Goal: Task Accomplishment & Management: Manage account settings

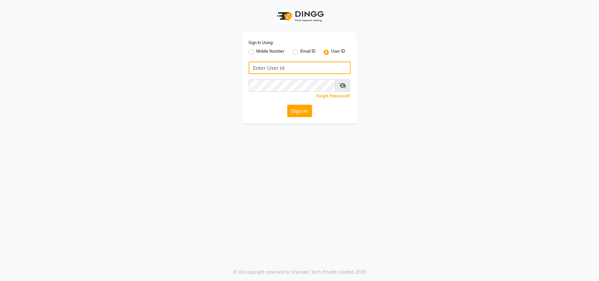
click at [273, 62] on input "Username" at bounding box center [300, 67] width 102 height 12
type input "ravi salon"
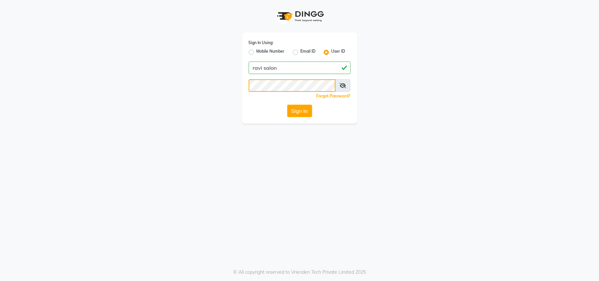
click at [287, 105] on button "Sign In" at bounding box center [299, 111] width 25 height 12
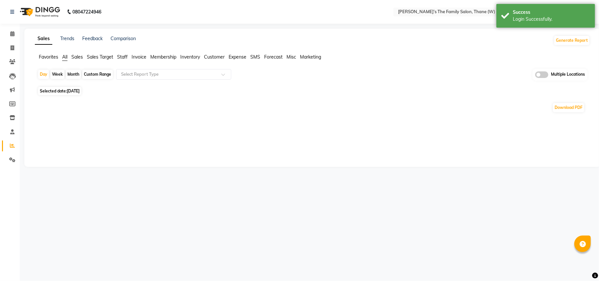
select select "en"
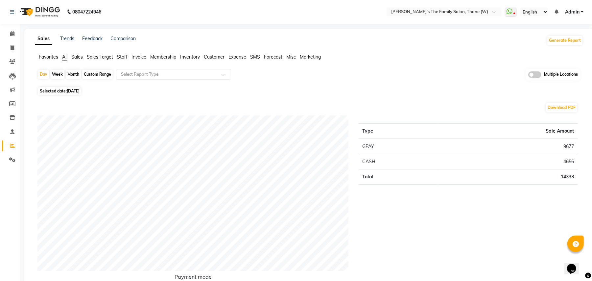
click at [137, 57] on span "Invoice" at bounding box center [138, 57] width 15 height 6
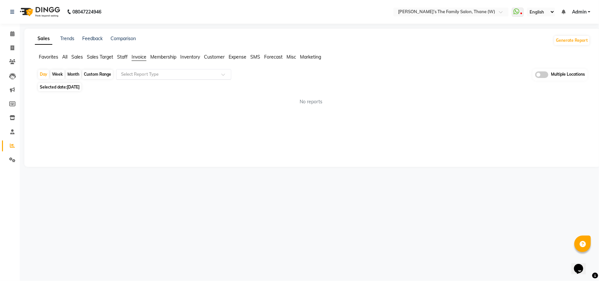
drag, startPoint x: 137, startPoint y: 57, endPoint x: 138, endPoint y: 72, distance: 15.8
click at [138, 72] on input "text" at bounding box center [167, 74] width 95 height 7
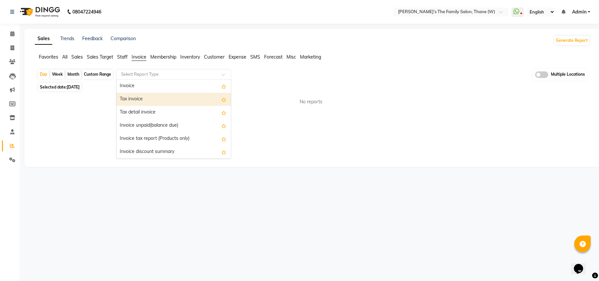
click at [132, 100] on div "Tax invoice" at bounding box center [173, 99] width 114 height 13
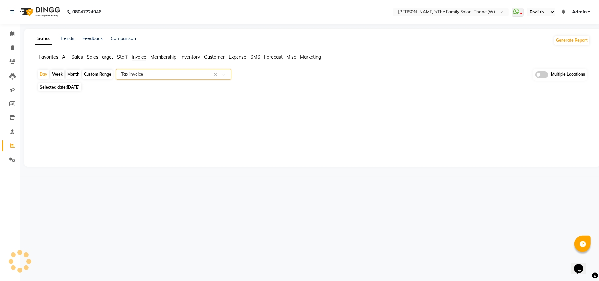
select select "full_report"
select select "csv"
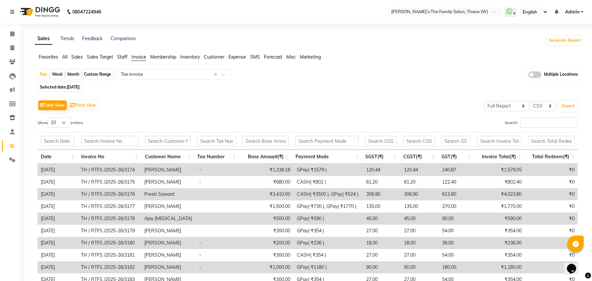
click at [69, 70] on div "Month" at bounding box center [73, 74] width 15 height 9
select select "9"
select select "2025"
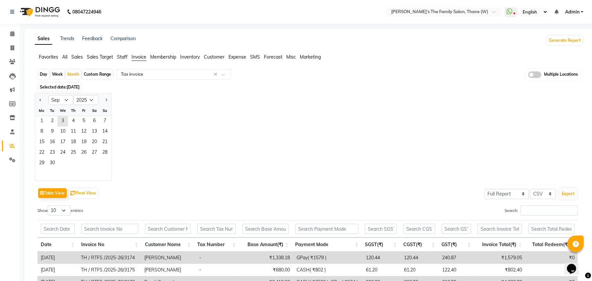
click at [37, 101] on div at bounding box center [41, 100] width 13 height 11
click at [40, 99] on button "Previous month" at bounding box center [40, 100] width 5 height 11
select select "8"
click at [83, 118] on span "1" at bounding box center [84, 121] width 11 height 11
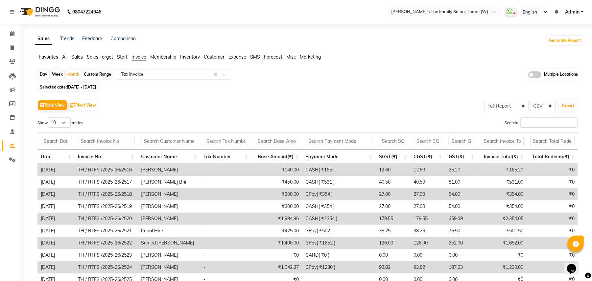
scroll to position [62, 0]
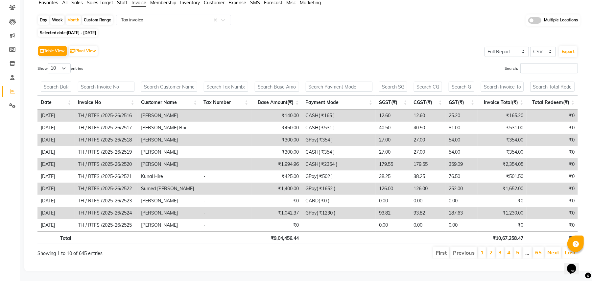
click at [540, 17] on span at bounding box center [534, 20] width 13 height 7
click at [528, 21] on input "checkbox" at bounding box center [528, 21] width 0 height 0
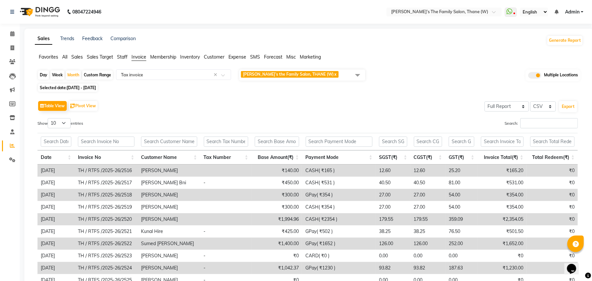
click at [335, 76] on span "[PERSON_NAME]’s the Family Salon, THANE (W) x" at bounding box center [302, 74] width 126 height 11
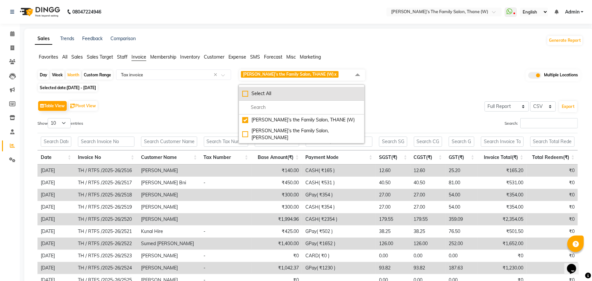
click at [278, 98] on li "Select All" at bounding box center [301, 94] width 125 height 14
checkbox input "true"
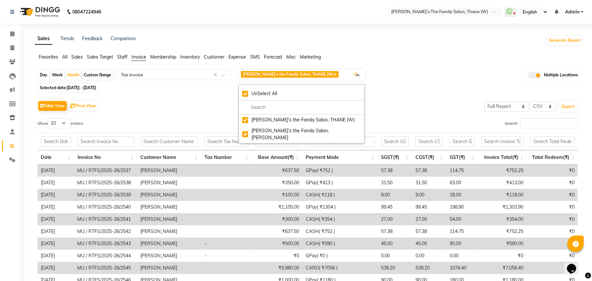
click at [412, 69] on div "Day Week Month Custom Range Select Report Type × Tax invoice × [PERSON_NAME]’s …" at bounding box center [308, 75] width 543 height 13
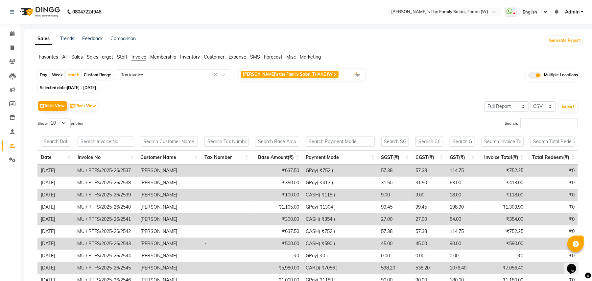
scroll to position [62, 0]
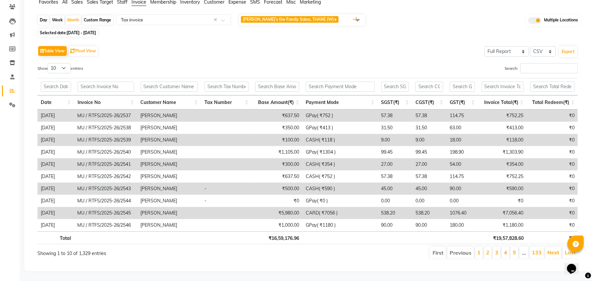
click at [91, 15] on div "Custom Range" at bounding box center [97, 19] width 31 height 9
select select "8"
select select "2025"
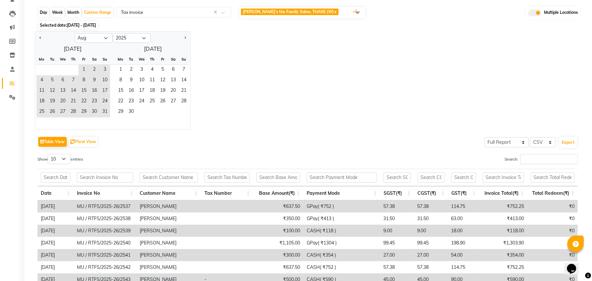
click at [40, 9] on div "Day" at bounding box center [43, 12] width 11 height 9
select select "8"
select select "2025"
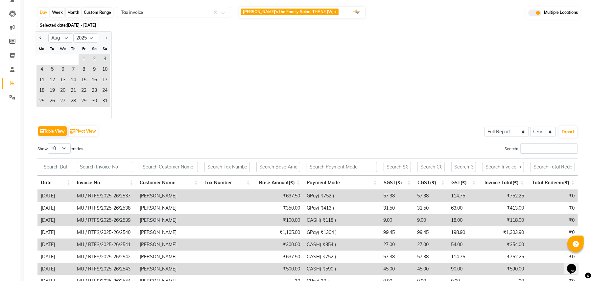
scroll to position [0, 0]
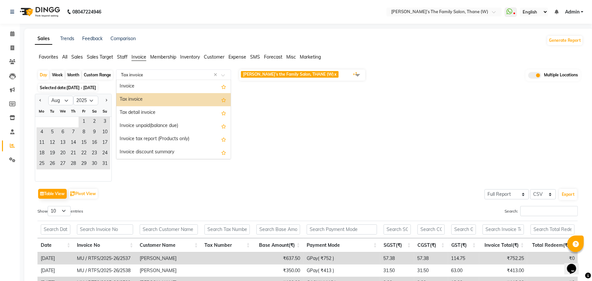
click at [139, 75] on input "text" at bounding box center [167, 74] width 95 height 7
click at [145, 98] on div "Tax invoice" at bounding box center [173, 99] width 114 height 13
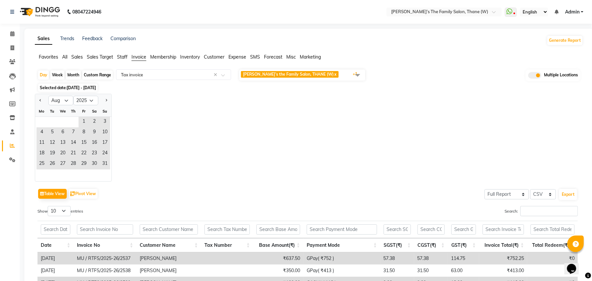
click at [75, 77] on div "Month" at bounding box center [73, 74] width 15 height 9
select select "8"
select select "2025"
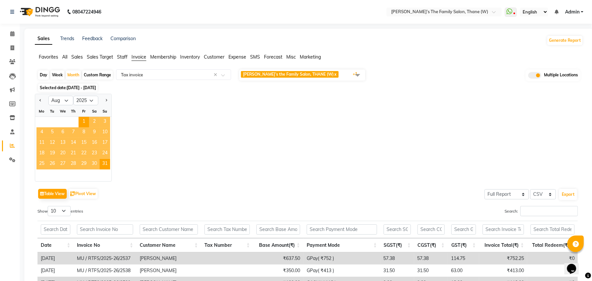
click at [110, 102] on div at bounding box center [104, 100] width 13 height 11
click at [107, 100] on button "Next month" at bounding box center [106, 100] width 5 height 11
select select "9"
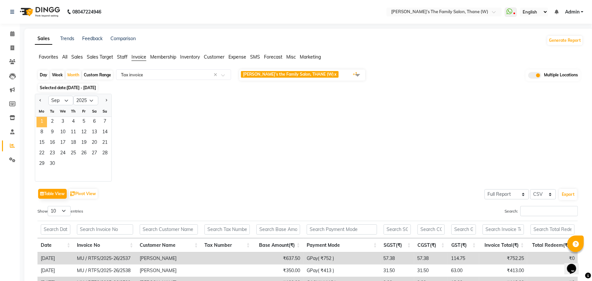
click at [42, 122] on span "1" at bounding box center [41, 122] width 11 height 11
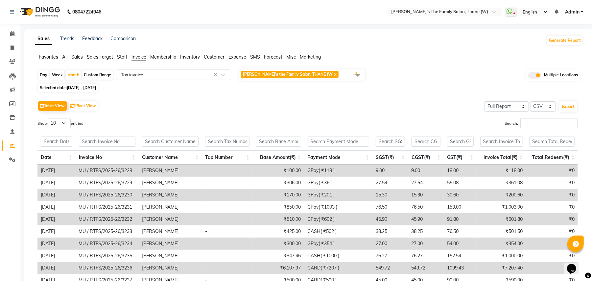
click at [207, 102] on div "Table View Pivot View Select Full Report Filtered Report Select CSV PDF Export" at bounding box center [307, 106] width 540 height 14
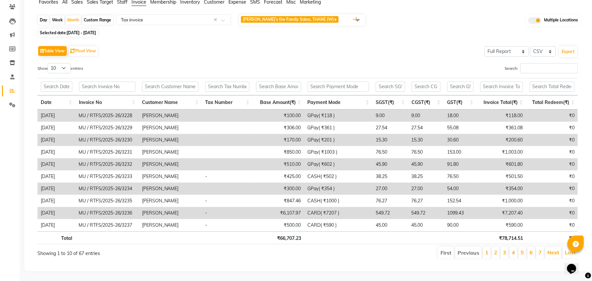
click at [327, 16] on span "[PERSON_NAME]’s the Family Salon, THANE (W) x [PERSON_NAME]’s the Family Salon,…" at bounding box center [302, 19] width 126 height 11
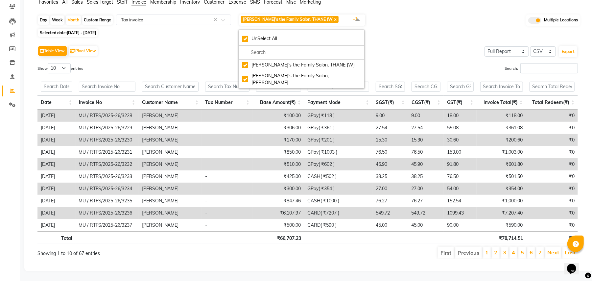
click at [413, 44] on div "Table View Pivot View Select Full Report Filtered Report Select CSV PDF Export" at bounding box center [307, 51] width 540 height 14
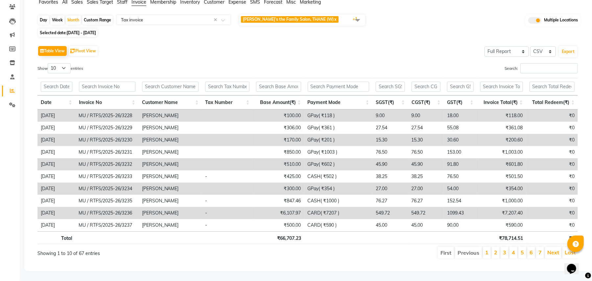
click at [45, 15] on div "Day" at bounding box center [43, 19] width 11 height 9
select select "9"
select select "2025"
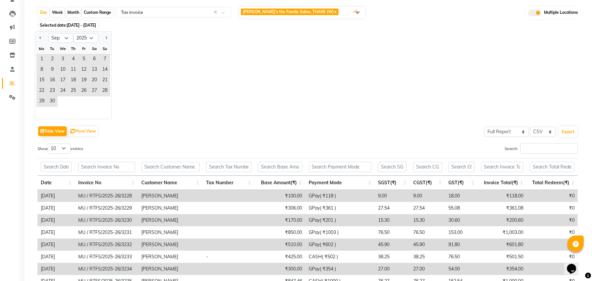
scroll to position [0, 0]
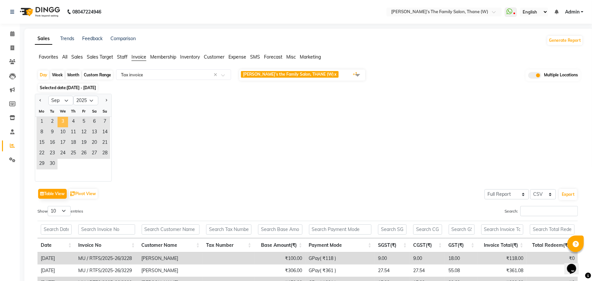
click at [60, 121] on span "3" at bounding box center [63, 122] width 11 height 11
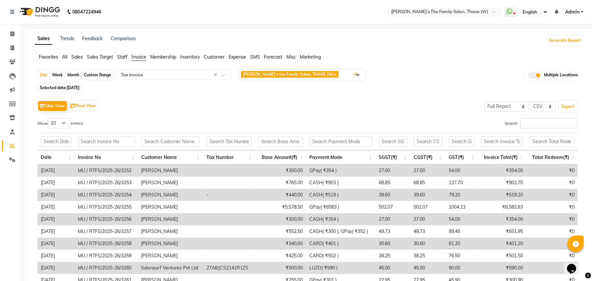
click at [189, 106] on div "Table View Pivot View Select Full Report Filtered Report Select CSV PDF Export" at bounding box center [307, 106] width 540 height 14
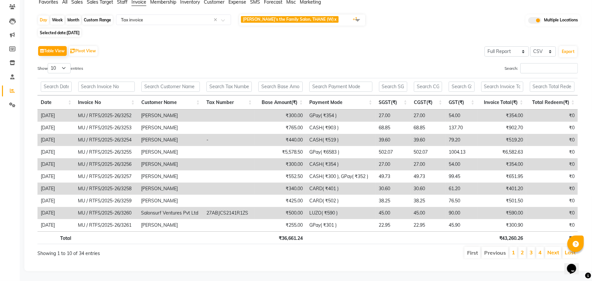
scroll to position [62, 0]
click at [327, 14] on span "[PERSON_NAME]’s the Family Salon, THANE (W) x [PERSON_NAME]’s the Family Salon,…" at bounding box center [302, 19] width 126 height 11
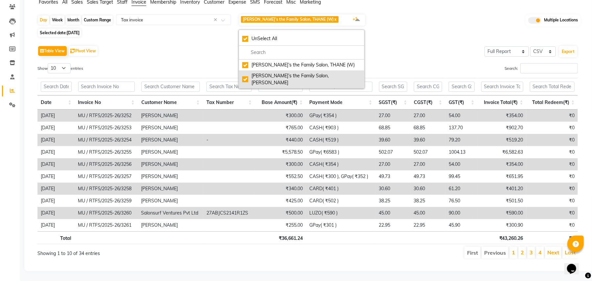
click at [290, 72] on div "[PERSON_NAME]’s the Family Salon, [PERSON_NAME]" at bounding box center [301, 79] width 119 height 14
checkbox input "false"
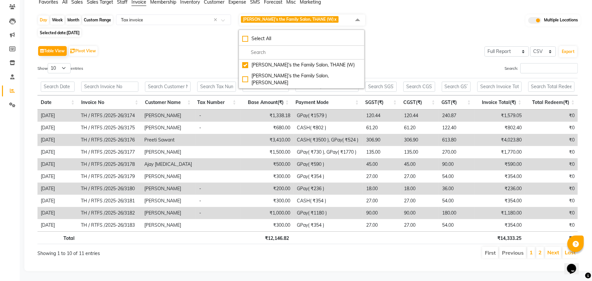
drag, startPoint x: 258, startPoint y: 56, endPoint x: 268, endPoint y: 60, distance: 10.0
click at [258, 61] on div "[PERSON_NAME]’s the Family Salon, THANE (W)" at bounding box center [301, 64] width 119 height 7
checkbox input "false"
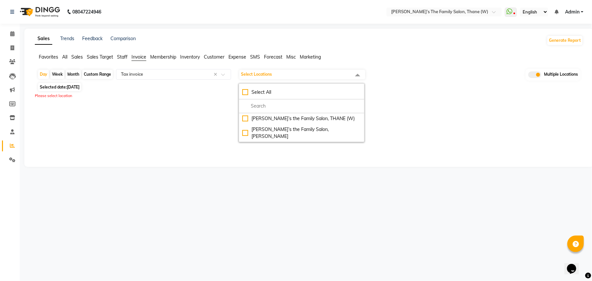
scroll to position [0, 0]
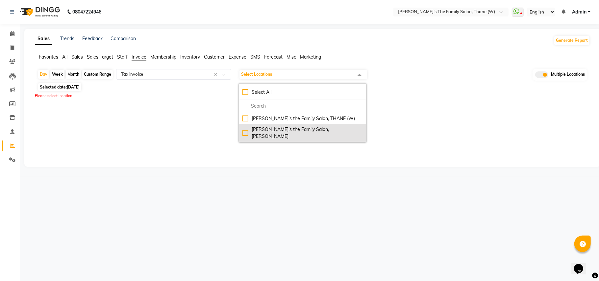
click at [267, 130] on div "[PERSON_NAME]’s the Family Salon, [PERSON_NAME]" at bounding box center [302, 133] width 120 height 14
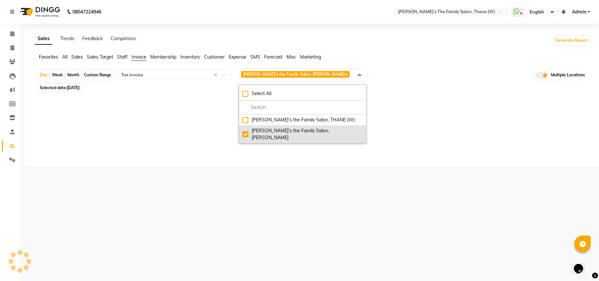
checkbox input "true"
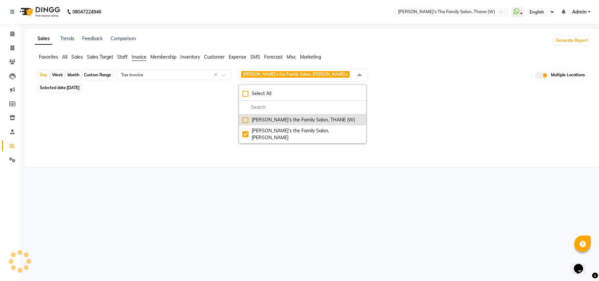
select select "full_report"
select select "csv"
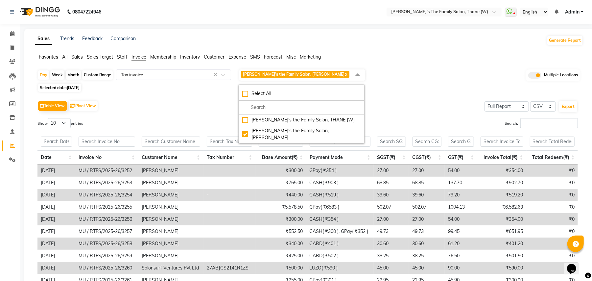
click at [395, 97] on div "Table View Pivot View Select Full Report Filtered Report Select CSV PDF Export …" at bounding box center [307, 207] width 551 height 226
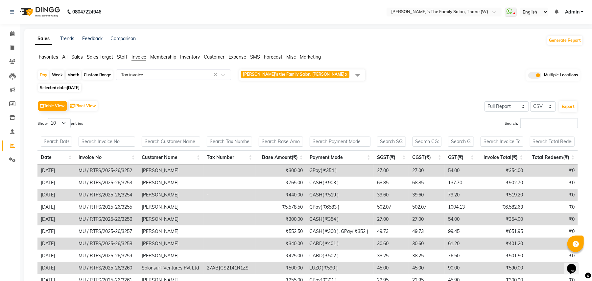
click at [568, 8] on ul "WhatsApp Status ✕ Status: Disconnected Most Recent Message: [DATE] 09:34 PM Rec…" at bounding box center [546, 12] width 82 height 9
drag, startPoint x: 71, startPoint y: 74, endPoint x: 82, endPoint y: 87, distance: 16.8
click at [72, 74] on div "Month" at bounding box center [73, 74] width 15 height 9
select select "9"
select select "2025"
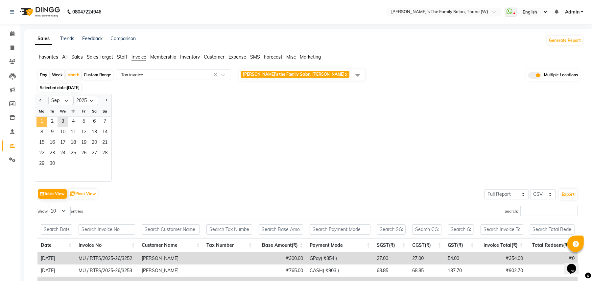
click at [42, 126] on span "1" at bounding box center [41, 122] width 11 height 11
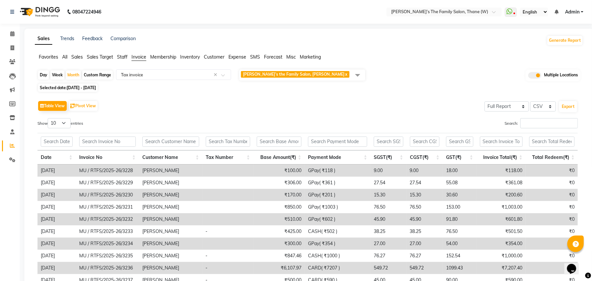
click at [229, 99] on div "Table View Pivot View Select Full Report Filtered Report Select CSV PDF Export …" at bounding box center [307, 207] width 551 height 226
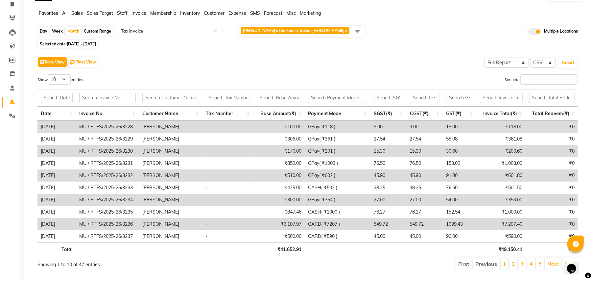
scroll to position [62, 0]
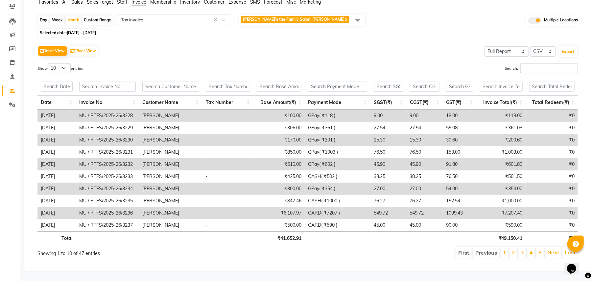
click at [314, 14] on span "[PERSON_NAME]’s the Family Salon, Mulund x" at bounding box center [302, 19] width 126 height 11
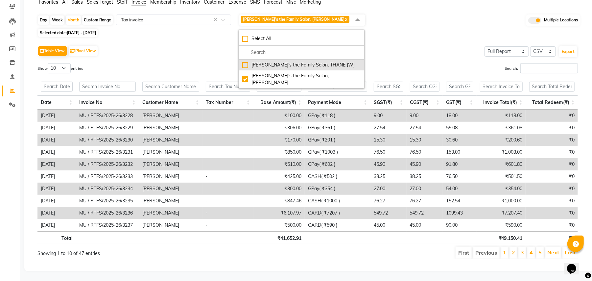
click at [279, 61] on div "[PERSON_NAME]’s the Family Salon, THANE (W)" at bounding box center [301, 64] width 119 height 7
checkbox input "true"
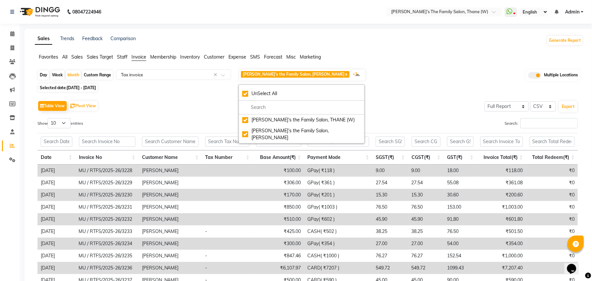
click at [409, 83] on div "Day Week Month Custom Range Select Report Type × Tax invoice × [PERSON_NAME]’s …" at bounding box center [309, 194] width 548 height 251
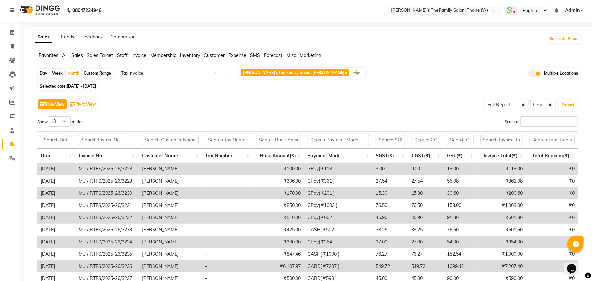
scroll to position [62, 0]
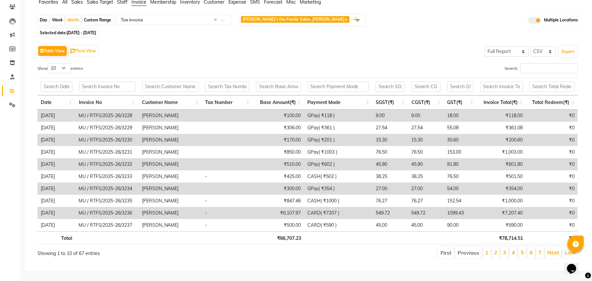
click at [401, 29] on div "Selected date: [DATE] - [DATE]" at bounding box center [310, 32] width 546 height 7
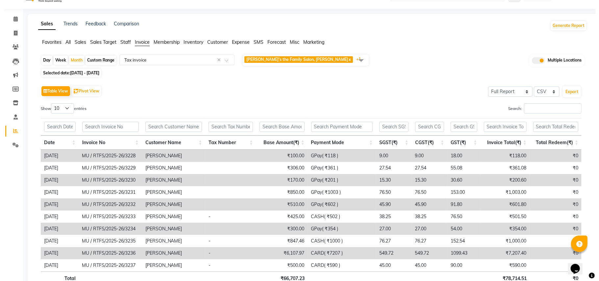
scroll to position [0, 0]
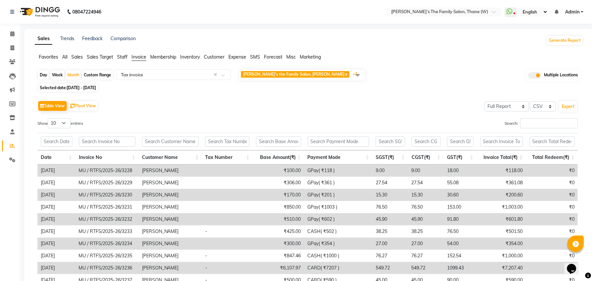
click at [572, 9] on span "Admin" at bounding box center [572, 12] width 14 height 7
click at [554, 47] on link "Sign out" at bounding box center [550, 45] width 60 height 10
